Goal: Information Seeking & Learning: Compare options

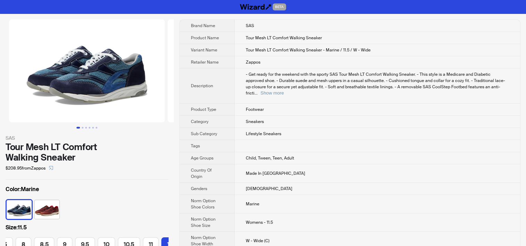
scroll to position [0, 143]
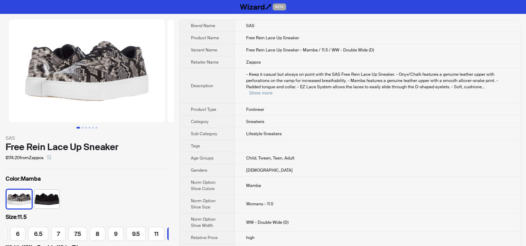
scroll to position [0, 75]
click at [259, 155] on span "Child, Tween, Teen, Adult" at bounding box center [270, 158] width 48 height 6
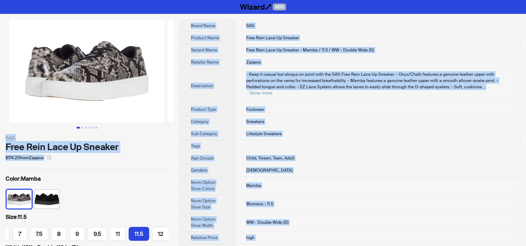
copy div "BETA SAS Free Rein Lace Up Sneaker $174.20 from Zappos Color : Mamba Size : 11.…"
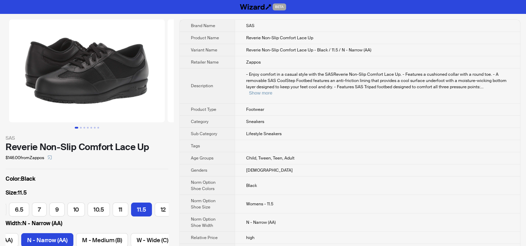
scroll to position [0, 40]
click at [305, 128] on td "Lifestyle Sneakers" at bounding box center [377, 134] width 285 height 12
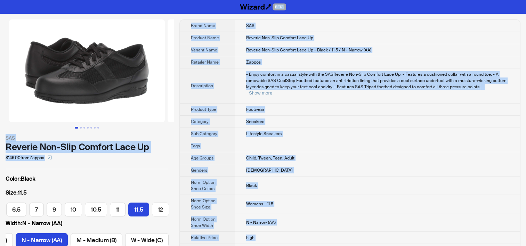
copy div "BETA SAS Reverie Non-Slip Comfort Lace Up $146.00 from Zappos Color : Black Siz…"
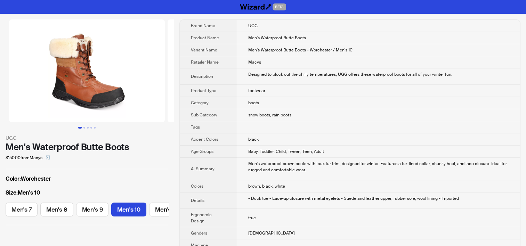
scroll to position [0, 14]
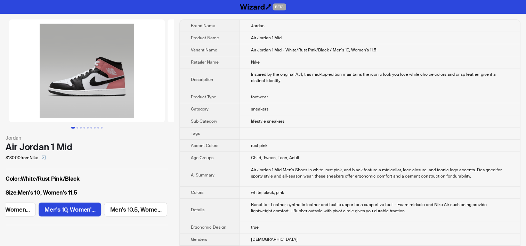
scroll to position [0, 389]
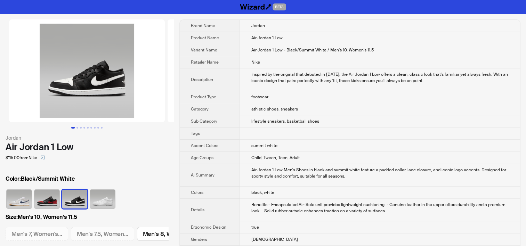
scroll to position [0, 389]
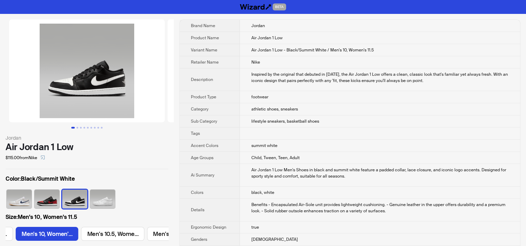
click at [280, 176] on div "Air Jordan 1 Low Men's Shoes in black and summit white feature a padded collar,…" at bounding box center [380, 173] width 258 height 13
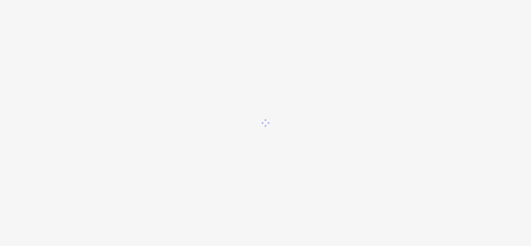
click at [275, 121] on div at bounding box center [265, 123] width 531 height 246
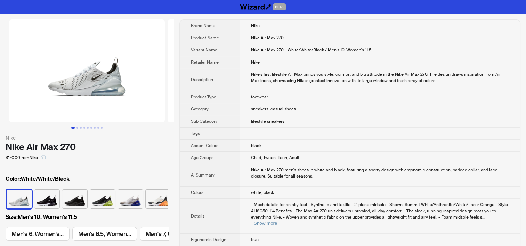
scroll to position [0, 524]
click at [296, 63] on td "Nike" at bounding box center [380, 62] width 281 height 12
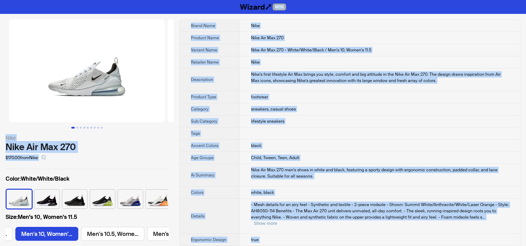
copy div "BETA Nike Nike Air Max 270 $170.00 from Nike Color : White/White/Black Size : M…"
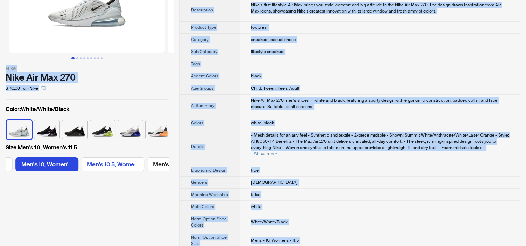
scroll to position [0, 0]
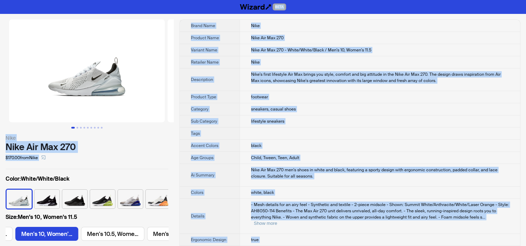
click at [298, 50] on span "Nike Air Max 270 - White/White/Black / Men's 10, Women's 11.5" at bounding box center [311, 50] width 120 height 6
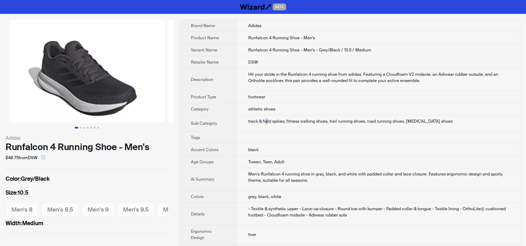
click at [264, 122] on td "track & field spikes, fitness walking shoes, trail running shoes, road running …" at bounding box center [378, 123] width 283 height 16
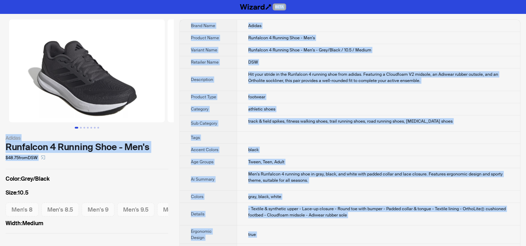
click at [316, 181] on div "Men's Runfalcon 4 running shoe in gray, black, and white with padded collar and…" at bounding box center [378, 177] width 261 height 13
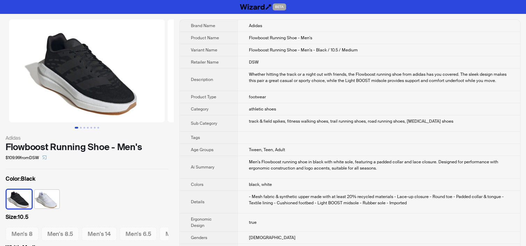
click at [286, 137] on td at bounding box center [378, 138] width 283 height 12
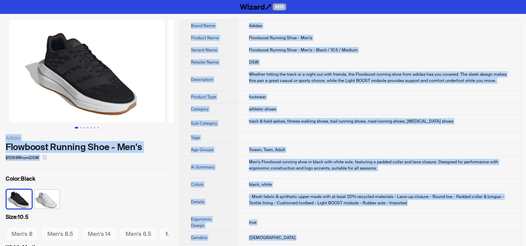
copy div "BETA Adidas Flowboost Running Shoe - Men's $109.99 from DSW Color : Black Size …"
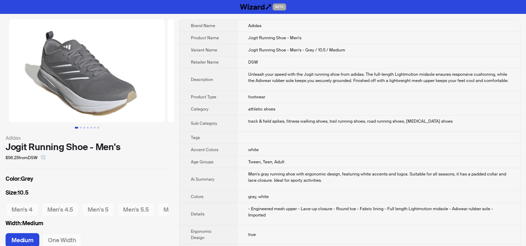
click at [312, 182] on div "Men's gray running shoe with ergonomic design, featuring white accents and logo…" at bounding box center [378, 177] width 261 height 13
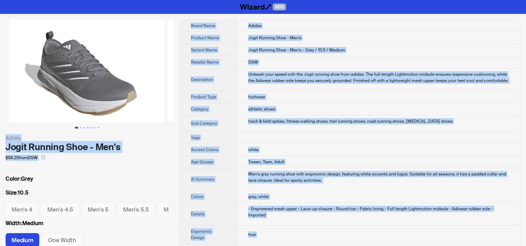
copy div "BETA Adidas Jogit Running Shoe - Men's $56.25 from DSW Color : Grey Size : 10.5…"
click at [196, 89] on th "Description" at bounding box center [208, 79] width 57 height 23
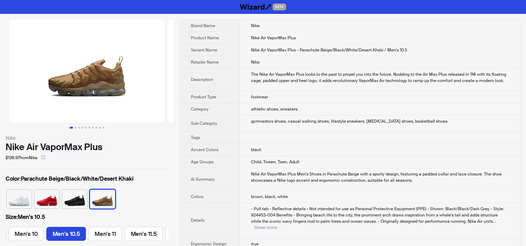
scroll to position [0, 470]
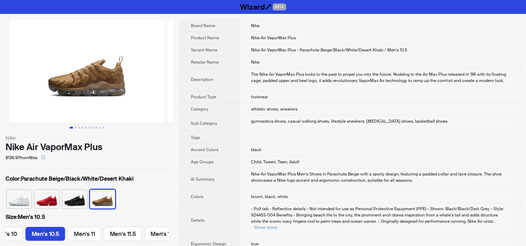
click at [276, 115] on td "gymnastics shoes, casual walking shoes, lifestyle sneakers, cross-training shoe…" at bounding box center [380, 123] width 280 height 16
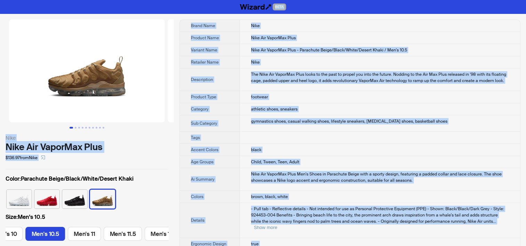
drag, startPoint x: 306, startPoint y: 175, endPoint x: 315, endPoint y: 174, distance: 9.8
click at [306, 174] on div "Nike Air VaporMax Plus Men's Shoes in Parachute Beige with a sporty design, fea…" at bounding box center [380, 177] width 258 height 13
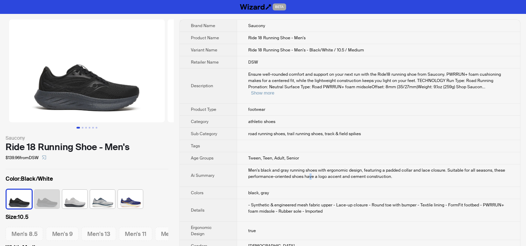
click at [310, 169] on div "Men's black and gray running shoes with ergonomic design, featuring a padded co…" at bounding box center [378, 173] width 261 height 13
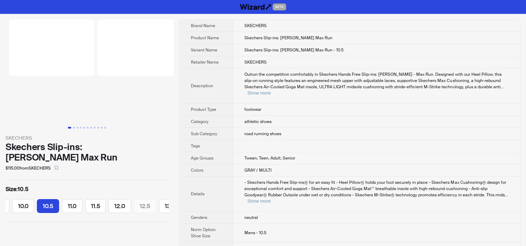
scroll to position [0, 149]
click at [309, 156] on td "Tween, Teen, Adult, Senior" at bounding box center [376, 158] width 287 height 12
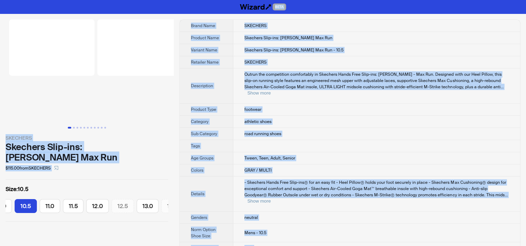
copy div "BETA SKECHERS Skechers Slip-ins: Max Cushioning Max Run $115.00 from SKECHERS S…"
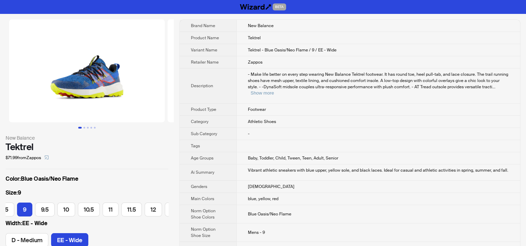
scroll to position [0, 69]
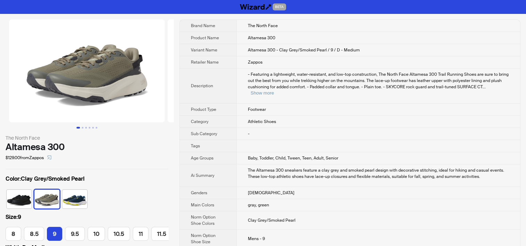
scroll to position [0, 29]
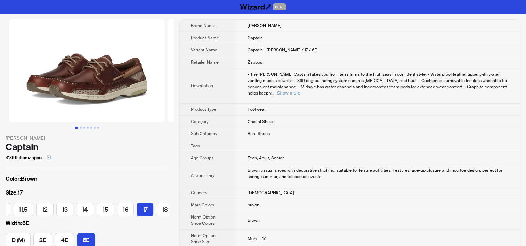
scroll to position [0, 181]
click at [300, 90] on button "Show more" at bounding box center [288, 92] width 23 height 5
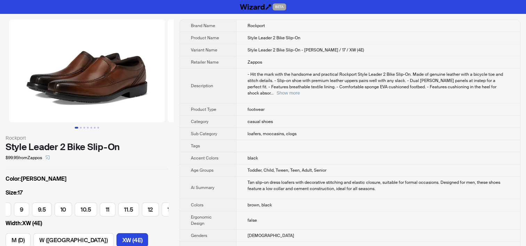
scroll to position [0, 184]
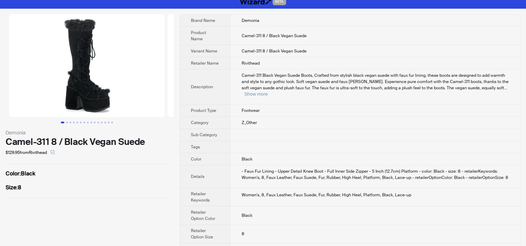
scroll to position [7, 0]
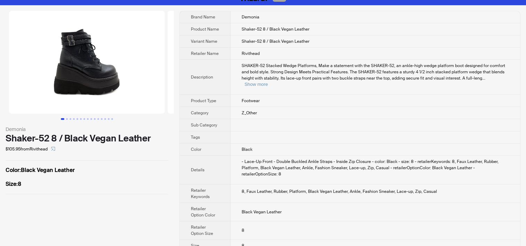
scroll to position [13, 0]
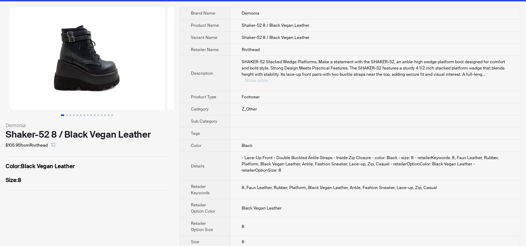
click at [268, 78] on button "Show more" at bounding box center [255, 80] width 23 height 5
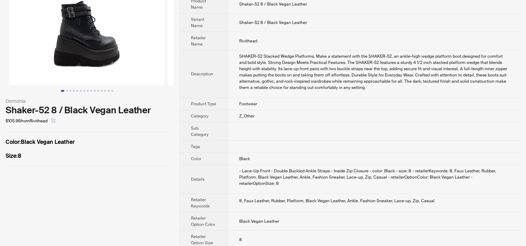
scroll to position [50, 0]
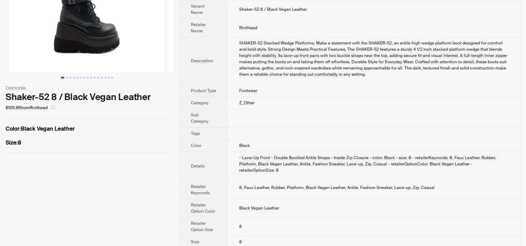
click at [55, 108] on icon "select" at bounding box center [53, 107] width 4 height 4
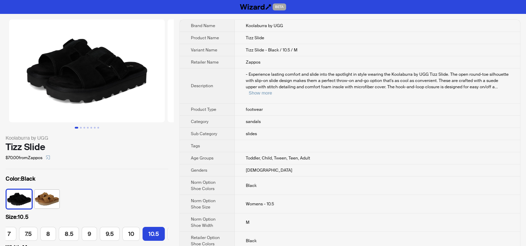
scroll to position [0, 119]
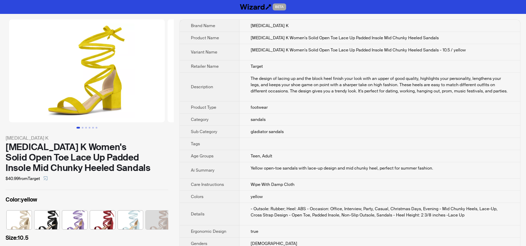
scroll to position [0, 18]
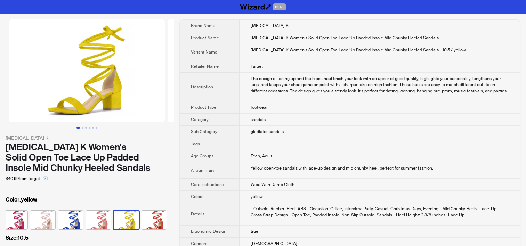
click at [286, 112] on td "footwear" at bounding box center [380, 108] width 281 height 12
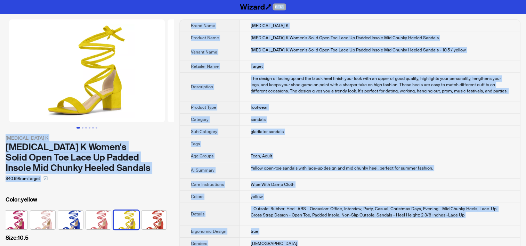
copy div "BETA Allegra K Allegra K Women's Solid Open Toe Lace Up Padded Insole Mid Chunk…"
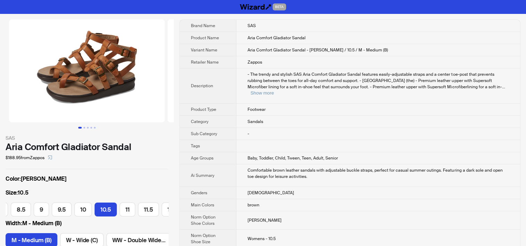
scroll to position [0, 143]
click at [296, 175] on td "Comfortable brown leather sandals with adjustable buckle straps, perfect for ca…" at bounding box center [378, 175] width 284 height 23
drag, startPoint x: 296, startPoint y: 175, endPoint x: 262, endPoint y: 179, distance: 33.6
click at [262, 179] on td "Comfortable brown leather sandals with adjustable buckle straps, perfect for ca…" at bounding box center [378, 175] width 284 height 23
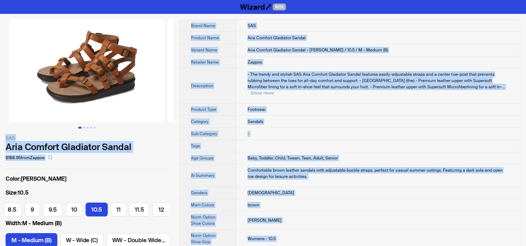
copy div "BETA SAS Aria Comfort Gladiator Sandal $188.95 from Zappos Color : Hazel Size :…"
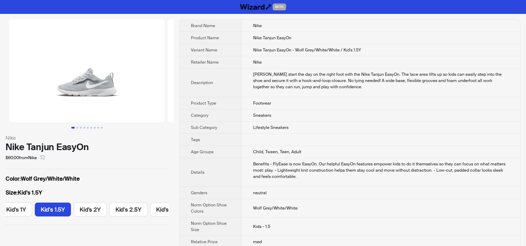
scroll to position [0, 305]
click at [298, 113] on td "Sneakers" at bounding box center [381, 116] width 278 height 12
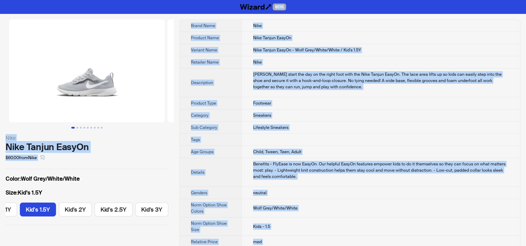
copy div "BETA Nike Nike Tanjun EasyOn $60.00 from Nike Color : Wolf Grey/White/White Siz…"
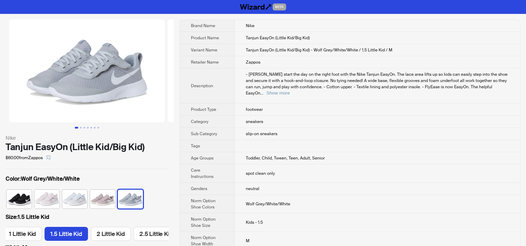
scroll to position [0, 360]
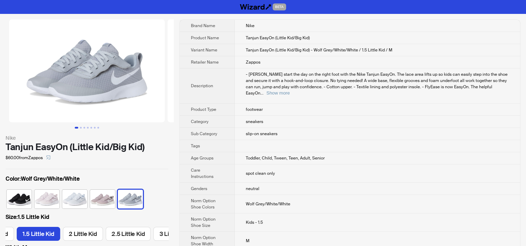
click at [296, 104] on td "footwear" at bounding box center [377, 110] width 285 height 12
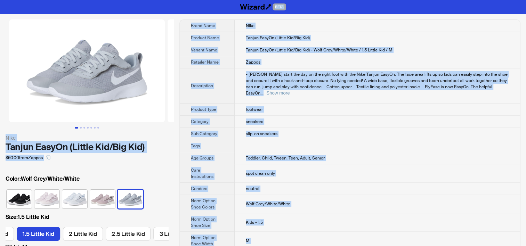
copy div "BETA Nike Tanjun EasyOn (Little Kid/Big Kid) $60.00 from Zappos Color : Wolf Gr…"
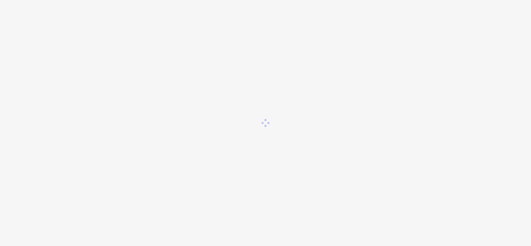
click at [293, 170] on div at bounding box center [265, 123] width 531 height 246
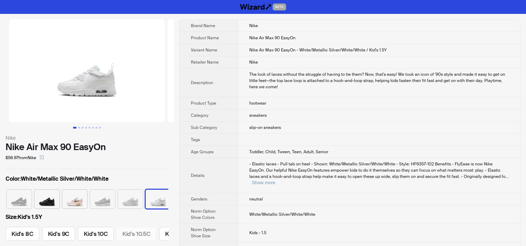
scroll to position [0, 4]
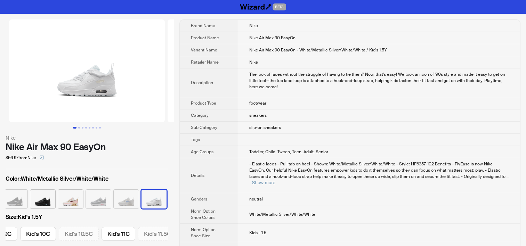
click at [238, 78] on td "The look of laces without the struggle of having to tie them? Now, that's easy!…" at bounding box center [379, 82] width 282 height 29
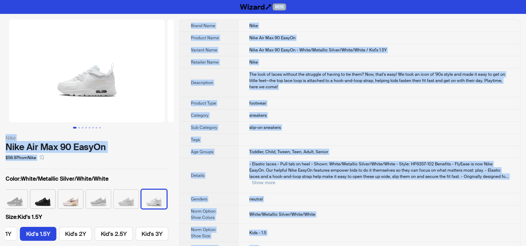
copy div "BETA Nike Nike Air Max 90 EasyOn $56.97 from Nike Color : White/Metallic Silver…"
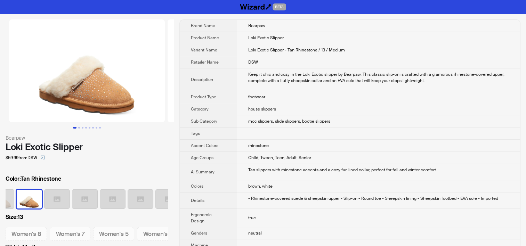
click at [258, 85] on td "Keep it chic and cozy in the Loki Exotic slipper by Bearpaw. This classic slip-…" at bounding box center [378, 79] width 283 height 23
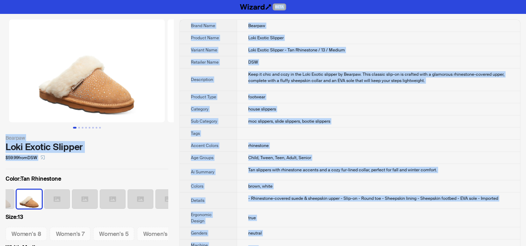
copy div "BETA Bearpaw Loki Exotic Slipper $59.99 from DSW Color : Tan Rhinestone Size : …"
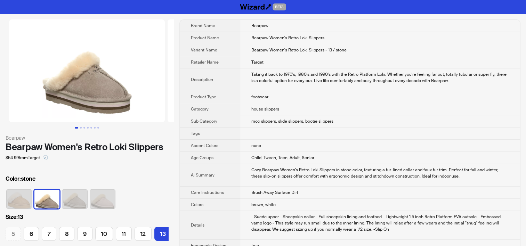
scroll to position [0, 3]
click at [284, 93] on td "footwear" at bounding box center [380, 97] width 280 height 12
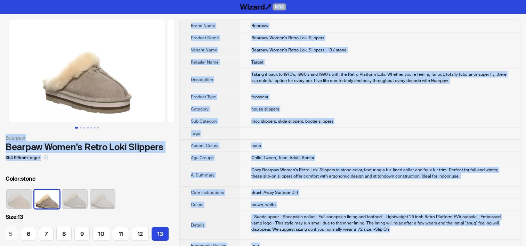
copy div "BETA Bearpaw Bearpaw Women's Retro Loki Slippers $54.99 from Target Color : sto…"
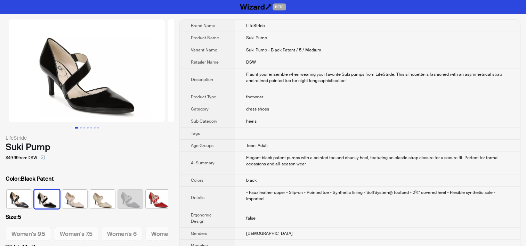
scroll to position [0, 18]
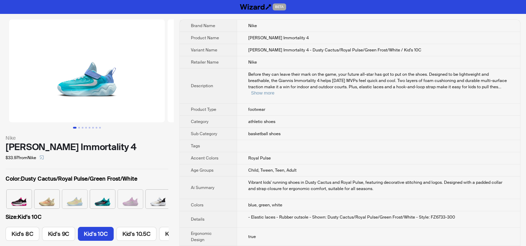
scroll to position [0, 60]
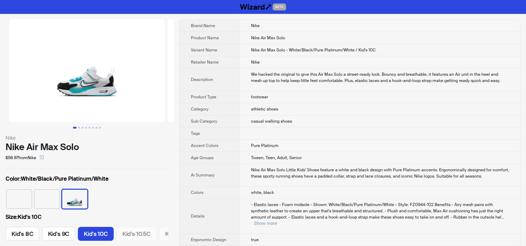
scroll to position [0, 60]
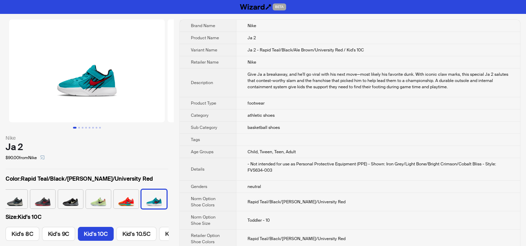
scroll to position [0, 60]
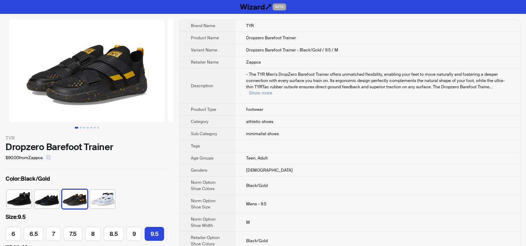
scroll to position [0, 82]
click at [286, 116] on td "athletic shoes" at bounding box center [377, 122] width 285 height 12
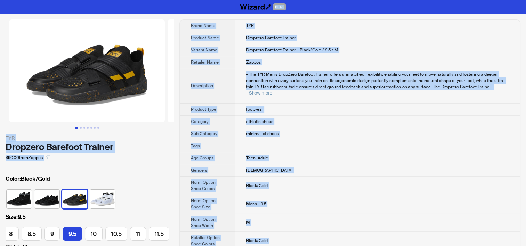
copy div "BETA TYR Dropzero Barefoot Trainer $90.00 from Zappos Color : Black/Gold Size :…"
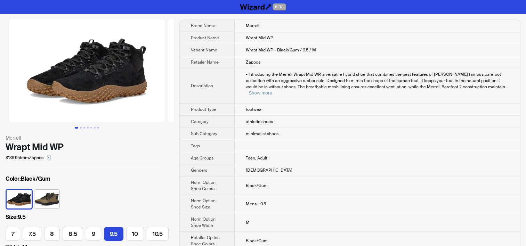
scroll to position [0, 87]
click at [272, 71] on td "- Introducing the Merrell Wrapt Mid WP, a versatile hybrid shoe that combines t…" at bounding box center [377, 85] width 285 height 35
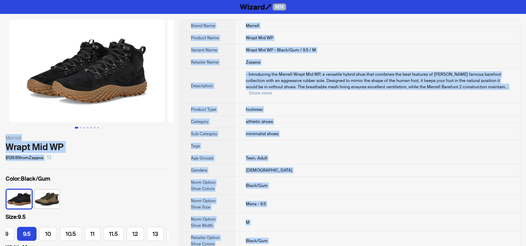
copy div "BETA Merrell Wrapt Mid WP $139.95 from Zappos Color : Black/Gum Size : 9.5 7 7.…"
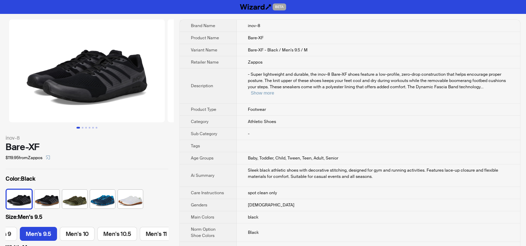
scroll to position [498, 0]
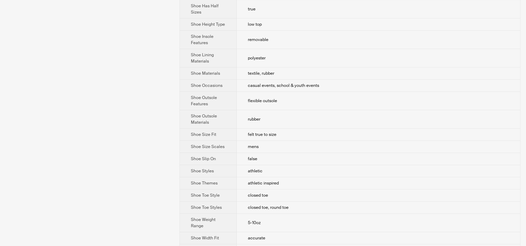
click at [236, 92] on th "Shoe Outsole Features" at bounding box center [208, 101] width 57 height 18
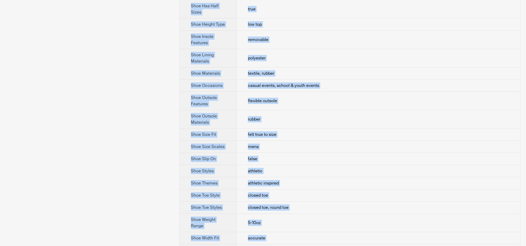
copy div "BETA inov-8 Bare-XF $119.95 from Zappos Color : Black Size : Men's 9.5 Men's 8 …"
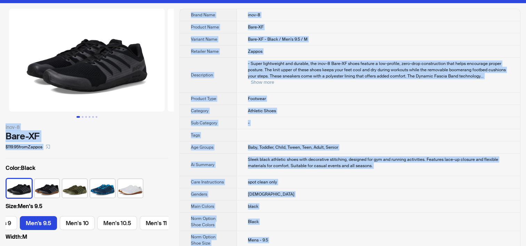
scroll to position [0, 0]
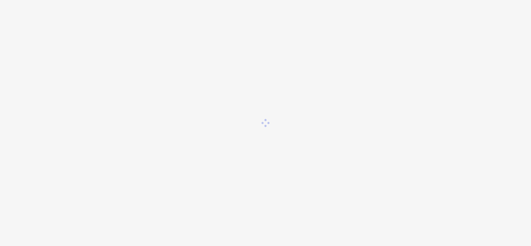
click at [296, 41] on div at bounding box center [265, 123] width 531 height 246
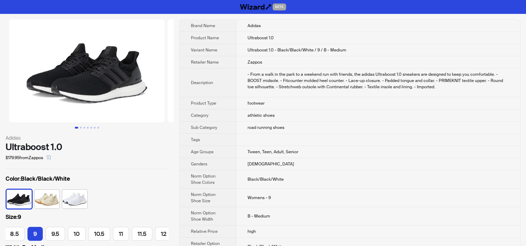
scroll to position [0, 165]
click at [294, 58] on td "Zappos" at bounding box center [378, 62] width 284 height 12
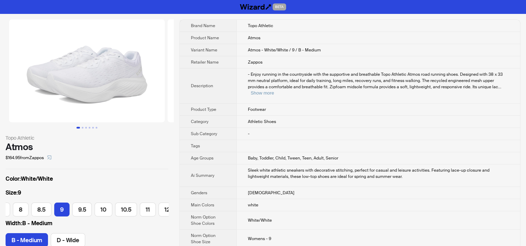
scroll to position [0, 79]
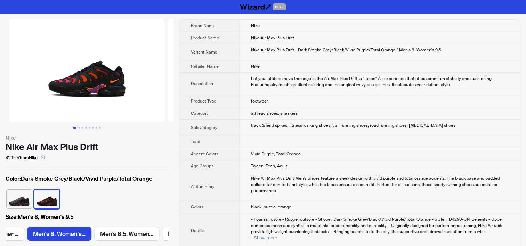
scroll to position [0, 591]
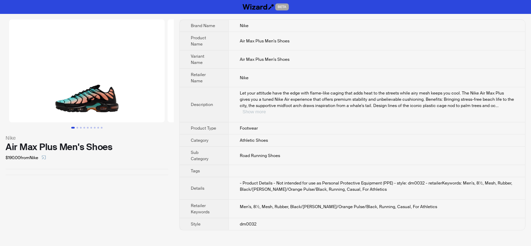
click at [266, 109] on button "Show more" at bounding box center [254, 111] width 23 height 5
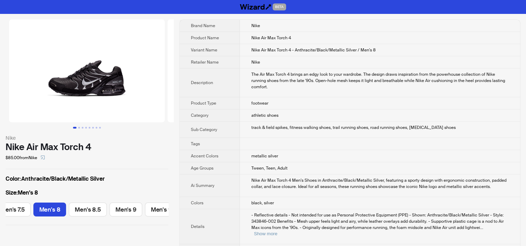
scroll to position [0, 136]
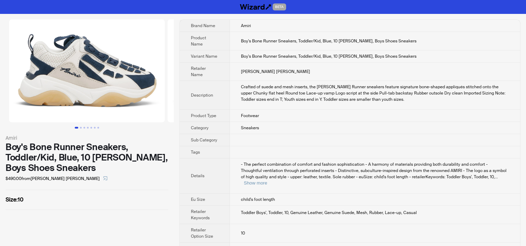
scroll to position [1, 0]
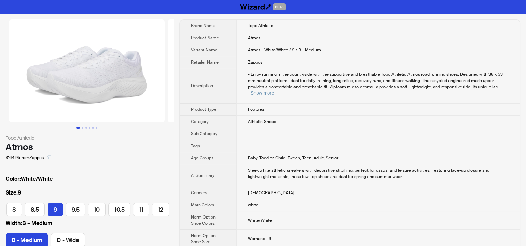
scroll to position [234, 0]
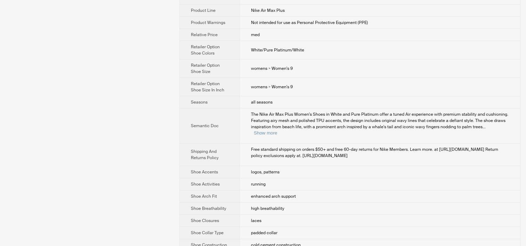
scroll to position [225, 0]
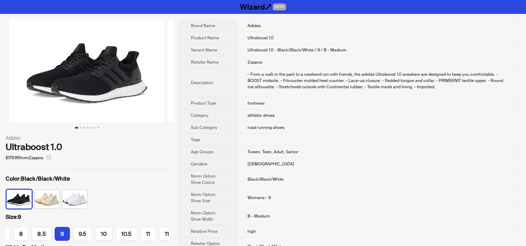
scroll to position [0, 165]
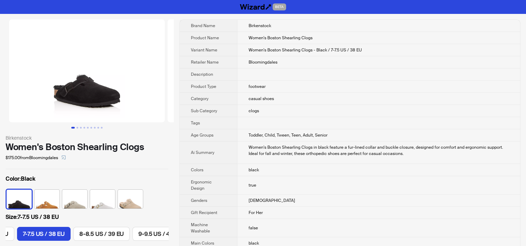
scroll to position [0, 105]
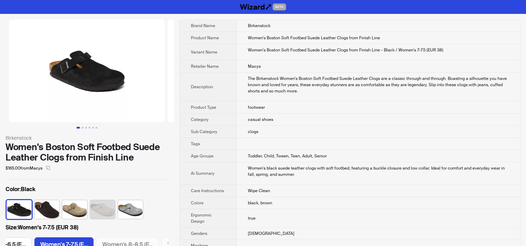
scroll to position [0, 120]
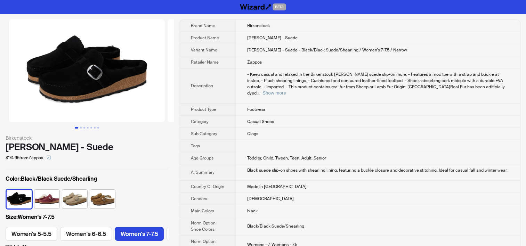
scroll to position [0, 95]
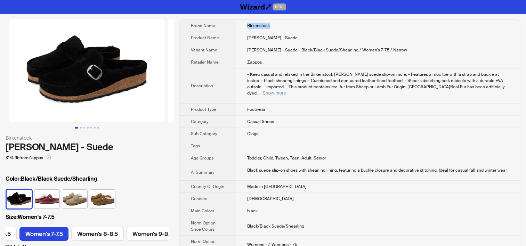
drag, startPoint x: 247, startPoint y: 25, endPoint x: 277, endPoint y: 25, distance: 29.6
click at [277, 25] on td "Birkenstock" at bounding box center [378, 26] width 284 height 12
drag, startPoint x: 277, startPoint y: 25, endPoint x: 390, endPoint y: 48, distance: 115.2
click at [390, 48] on td "[PERSON_NAME] - Suede - Black/Black Suede/Shearling / Women's 7-7.5 / Narrow" at bounding box center [378, 50] width 284 height 12
click at [381, 78] on span "- Keep casual and relaxed in the Birkenstock [PERSON_NAME] suede slip-on mule. …" at bounding box center [376, 84] width 258 height 24
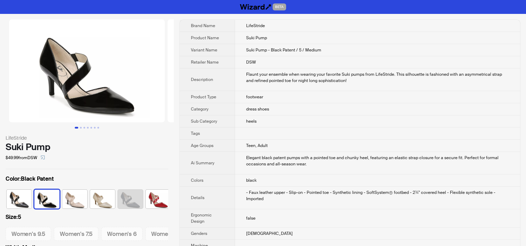
scroll to position [0, 18]
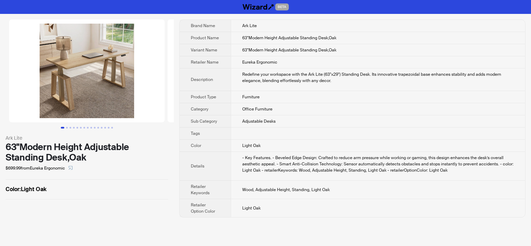
click at [271, 119] on span "Adjustable Desks" at bounding box center [258, 122] width 33 height 6
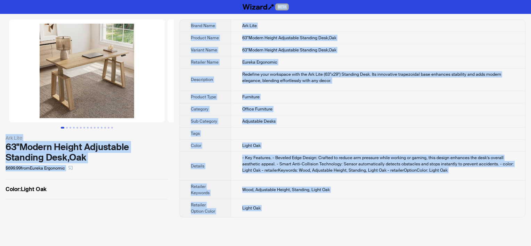
copy div "BETA Ark Lite 63"Modern Height Adjustable Standing Desk,Oak $699.99 from Eureka…"
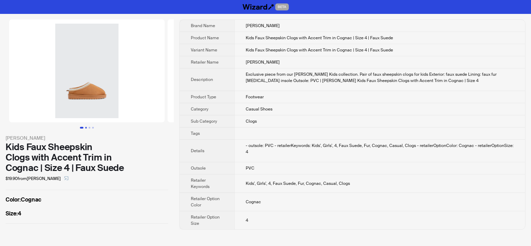
click at [87, 128] on button "Go to slide 2" at bounding box center [86, 128] width 2 height 2
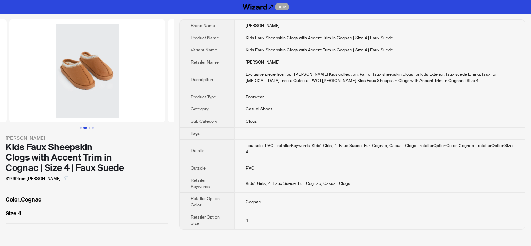
scroll to position [0, 159]
click at [96, 126] on div at bounding box center [87, 73] width 174 height 109
click at [94, 127] on button "Go to slide 4" at bounding box center [93, 128] width 2 height 2
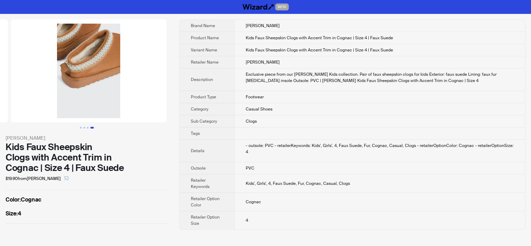
scroll to position [0, 476]
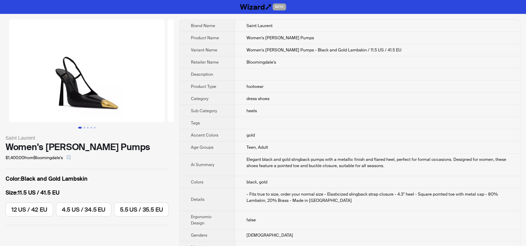
scroll to position [0, 449]
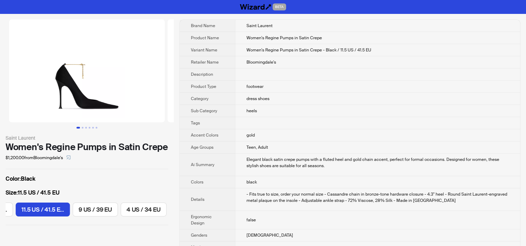
scroll to position [0, 391]
click at [251, 98] on span "dress shoes" at bounding box center [257, 99] width 23 height 6
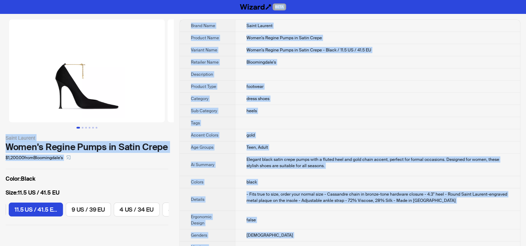
copy div "BETA Saint Laurent Women's Regine Pumps in Satin Crepe $1,200.00 from Bloomingd…"
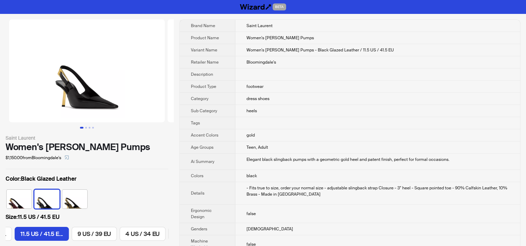
scroll to position [0, 449]
click at [229, 210] on th "Ergonomic Design" at bounding box center [208, 214] width 56 height 18
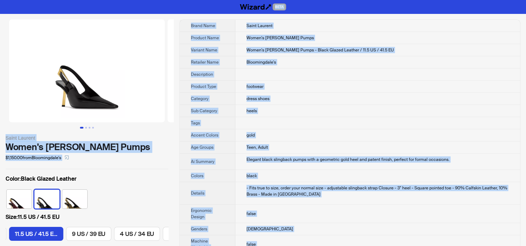
copy div "BETA Saint Laurent Women's Lee Slingback Pumps $1,150.00 from Bloomingdale's Co…"
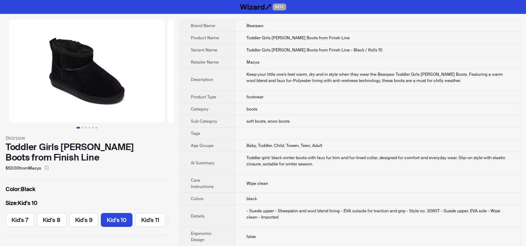
scroll to position [0, 32]
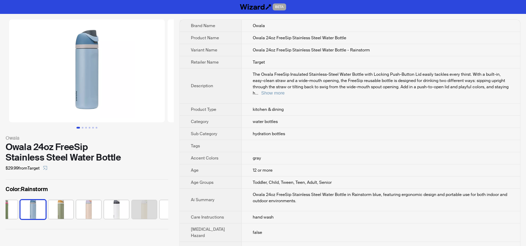
scroll to position [0, 351]
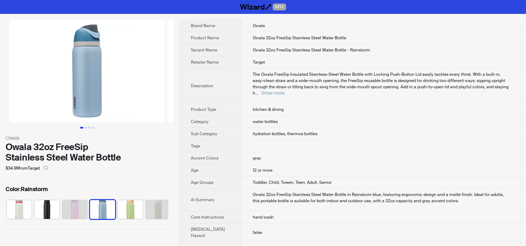
scroll to position [0, 73]
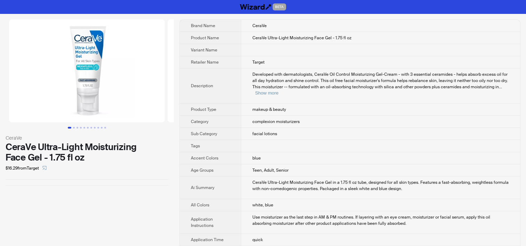
click at [276, 118] on td "complexion moisturizers" at bounding box center [380, 122] width 279 height 12
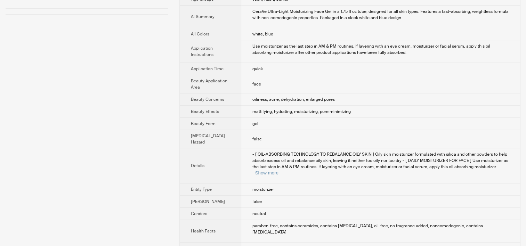
scroll to position [243, 0]
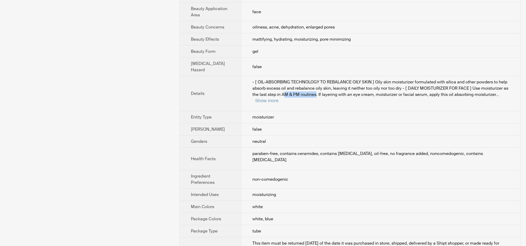
drag, startPoint x: 272, startPoint y: 99, endPoint x: 300, endPoint y: 100, distance: 27.8
click at [300, 97] on span "- [ OIL-ABSORBING TECHNOLOGY TO REBALANCE OILY SKIN ] Oily skin moisturizer for…" at bounding box center [380, 88] width 256 height 18
drag, startPoint x: 300, startPoint y: 100, endPoint x: 275, endPoint y: 101, distance: 25.4
click at [275, 97] on span "- [ OIL-ABSORBING TECHNOLOGY TO REBALANCE OILY SKIN ] Oily skin moisturizer for…" at bounding box center [380, 88] width 256 height 18
click at [268, 97] on span "- [ OIL-ABSORBING TECHNOLOGY TO REBALANCE OILY SKIN ] Oily skin moisturizer for…" at bounding box center [380, 88] width 256 height 18
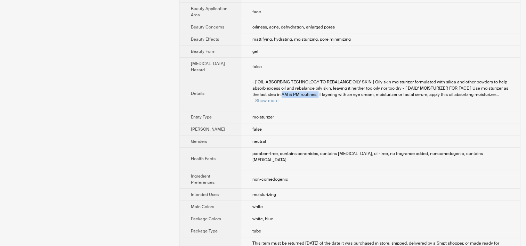
drag, startPoint x: 266, startPoint y: 99, endPoint x: 302, endPoint y: 99, distance: 36.2
click at [302, 97] on span "- [ OIL-ABSORBING TECHNOLOGY TO REBALANCE OILY SKIN ] Oily skin moisturizer for…" at bounding box center [380, 88] width 256 height 18
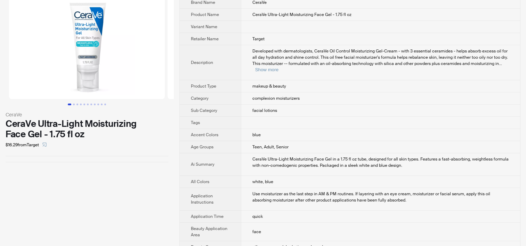
scroll to position [0, 0]
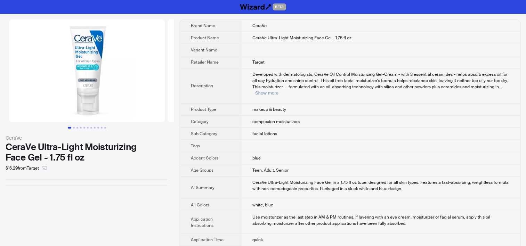
click at [335, 132] on td "facial lotions" at bounding box center [380, 134] width 279 height 12
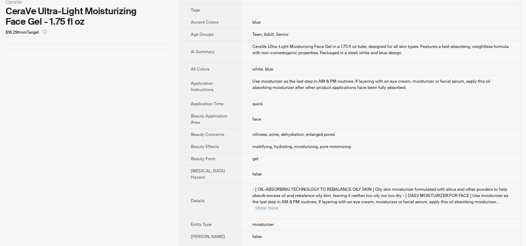
scroll to position [209, 0]
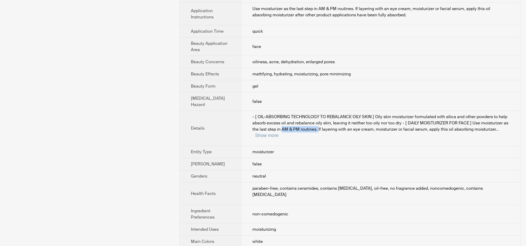
drag, startPoint x: 267, startPoint y: 134, endPoint x: 302, endPoint y: 134, distance: 35.1
click at [302, 132] on span "- [ OIL-ABSORBING TECHNOLOGY TO REBALANCE OILY SKIN ] Oily skin moisturizer for…" at bounding box center [380, 123] width 256 height 18
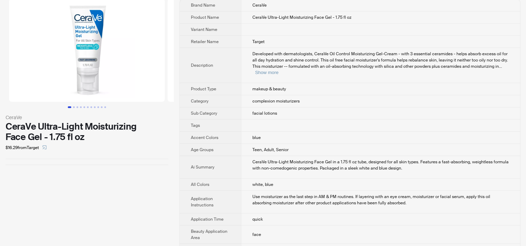
scroll to position [0, 0]
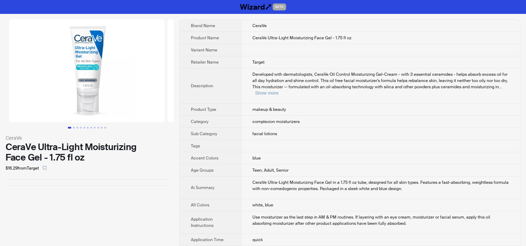
click at [286, 63] on td "Target" at bounding box center [380, 62] width 279 height 12
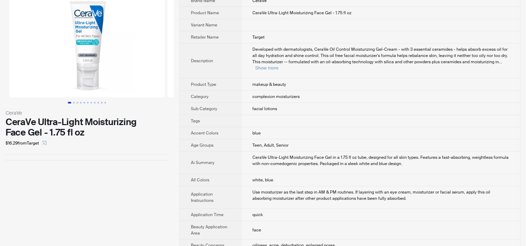
scroll to position [70, 0]
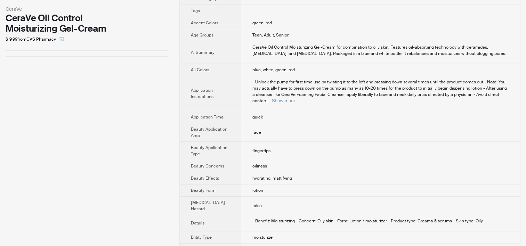
scroll to position [70, 0]
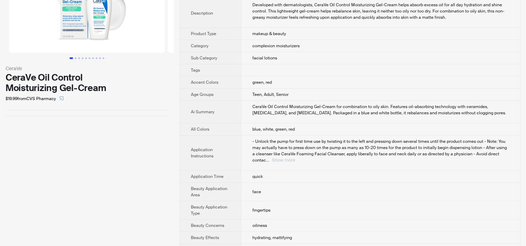
click at [295, 157] on button "Show more" at bounding box center [283, 159] width 23 height 5
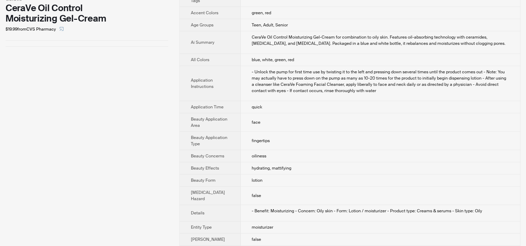
scroll to position [0, 0]
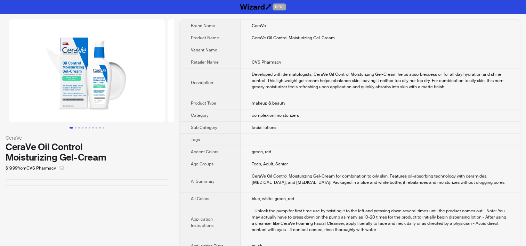
click at [297, 60] on td "CVS Pharmacy" at bounding box center [381, 62] width 280 height 12
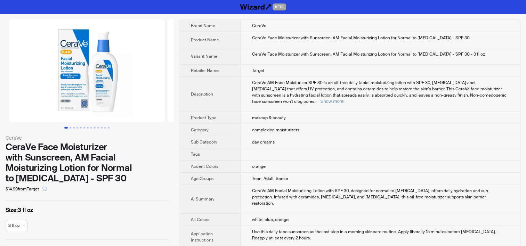
click at [78, 207] on div "Size : 3 fl oz 3 fl oz" at bounding box center [87, 220] width 163 height 28
drag, startPoint x: 323, startPoint y: 37, endPoint x: 336, endPoint y: 37, distance: 12.5
click at [336, 37] on div "CeraVe Face Moisturizer with Sunscreen, AM Facial Moisturizing Lotion for Norma…" at bounding box center [380, 38] width 257 height 6
